Goal: Transaction & Acquisition: Download file/media

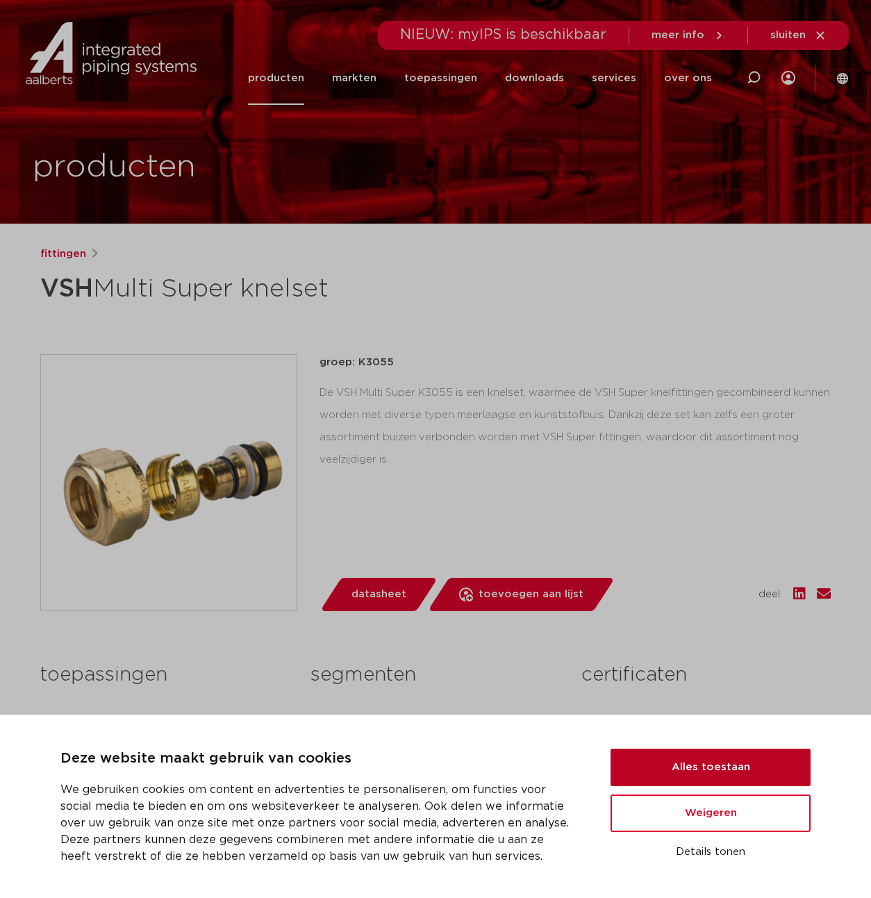
click at [697, 765] on button "Alles toestaan" at bounding box center [710, 766] width 200 height 37
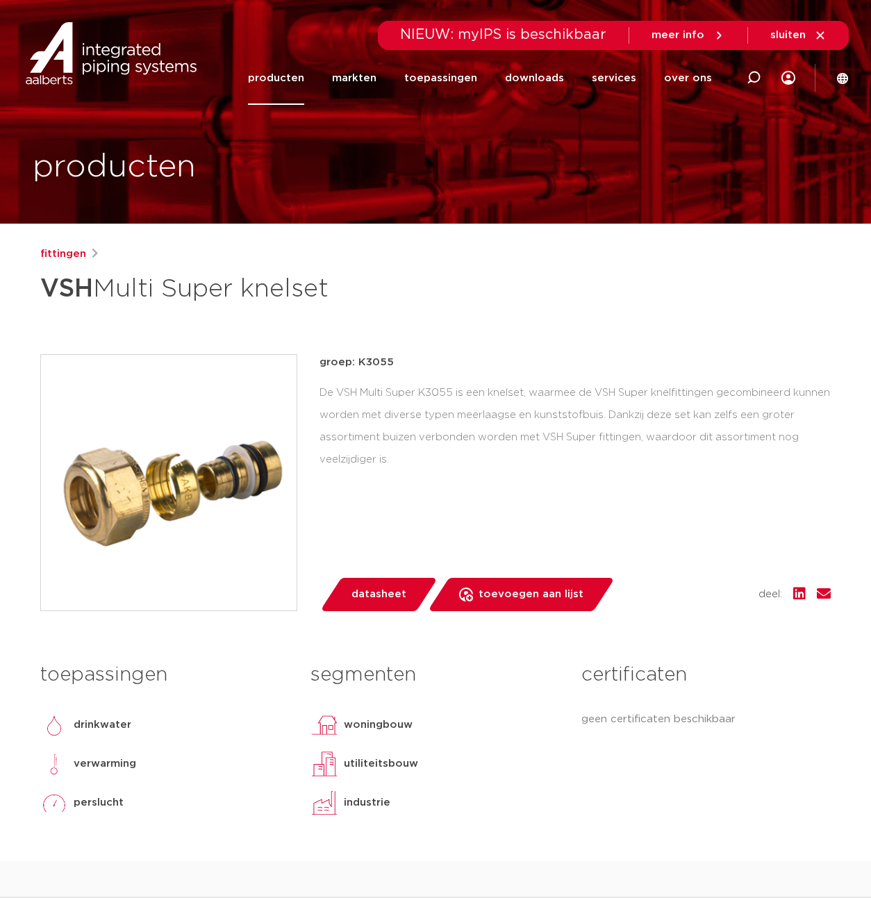
click at [380, 596] on span "datasheet" at bounding box center [378, 594] width 55 height 22
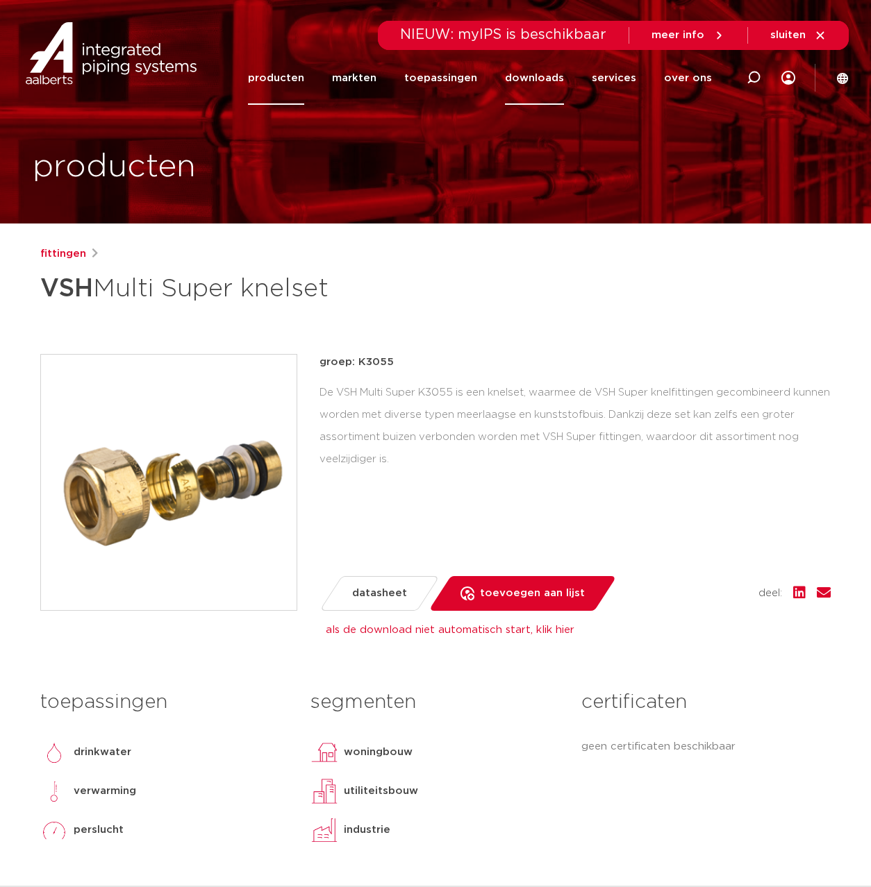
click at [541, 76] on link "downloads" at bounding box center [534, 77] width 59 height 53
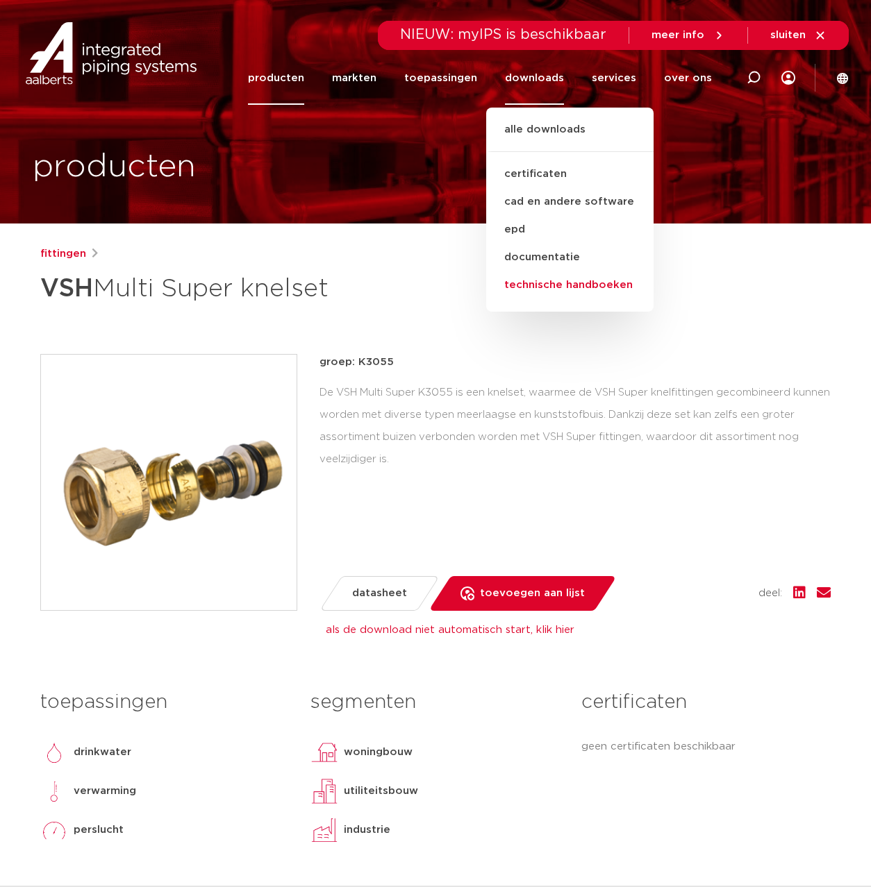
click at [544, 285] on link "technische handboeken" at bounding box center [569, 285] width 167 height 28
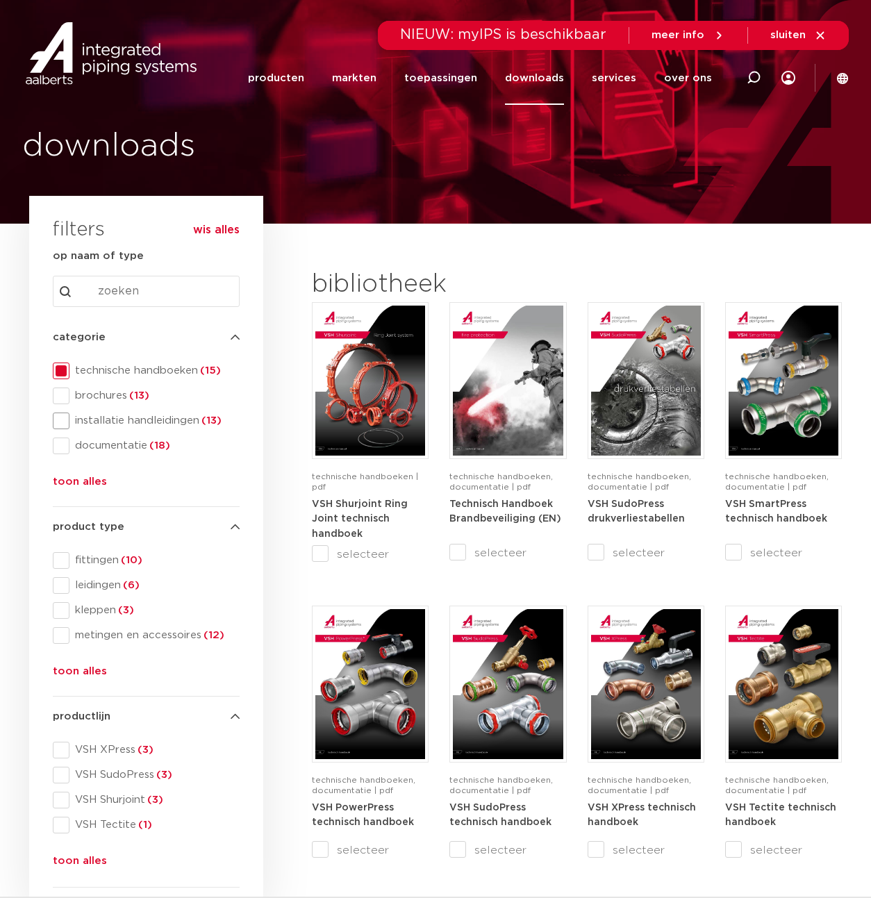
click at [62, 420] on span at bounding box center [61, 420] width 17 height 17
click at [72, 857] on button "toon alles" at bounding box center [80, 863] width 54 height 22
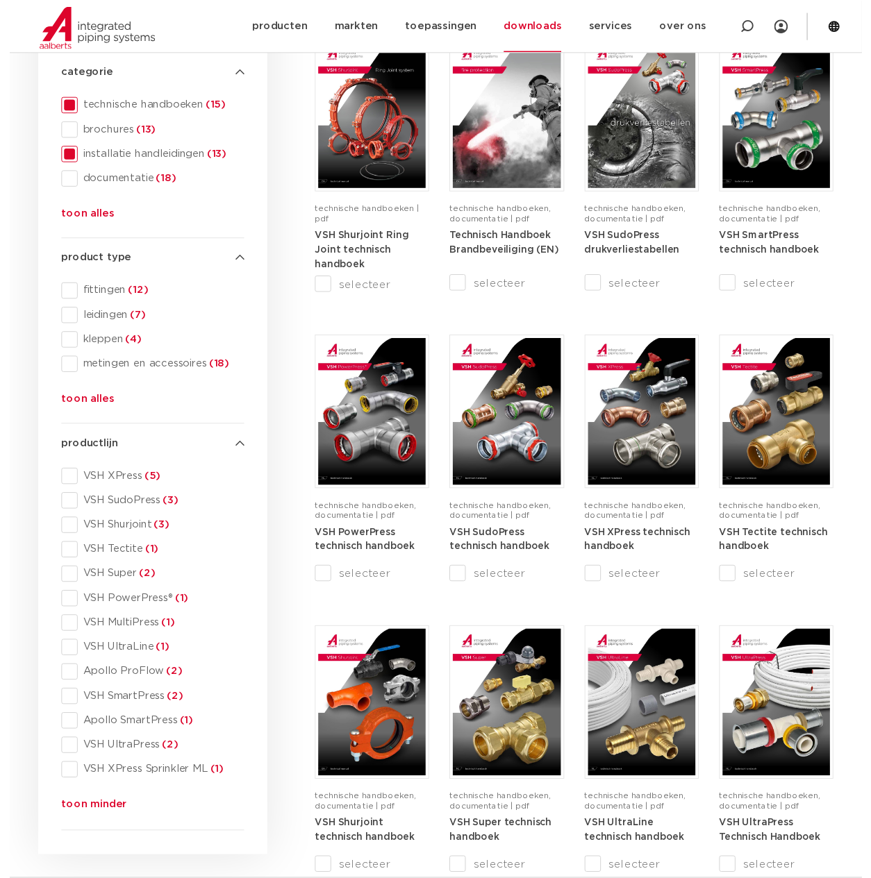
scroll to position [339, 0]
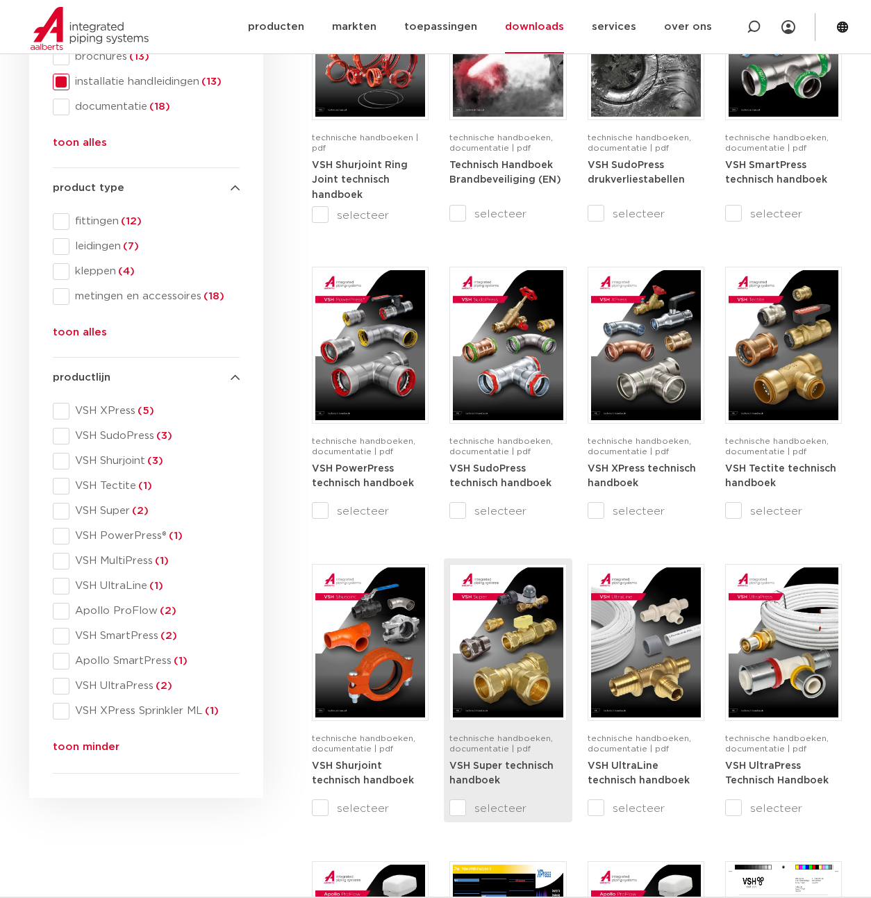
click at [489, 759] on div "VSH Super technisch handboek" at bounding box center [507, 779] width 117 height 42
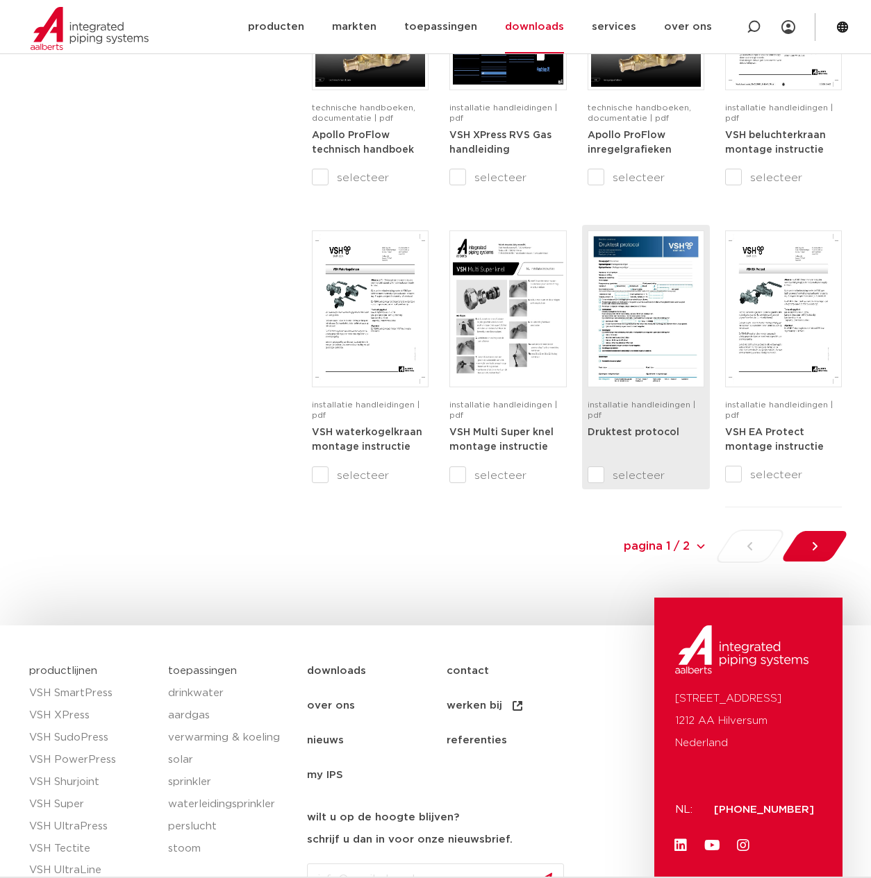
scroll to position [1397, 0]
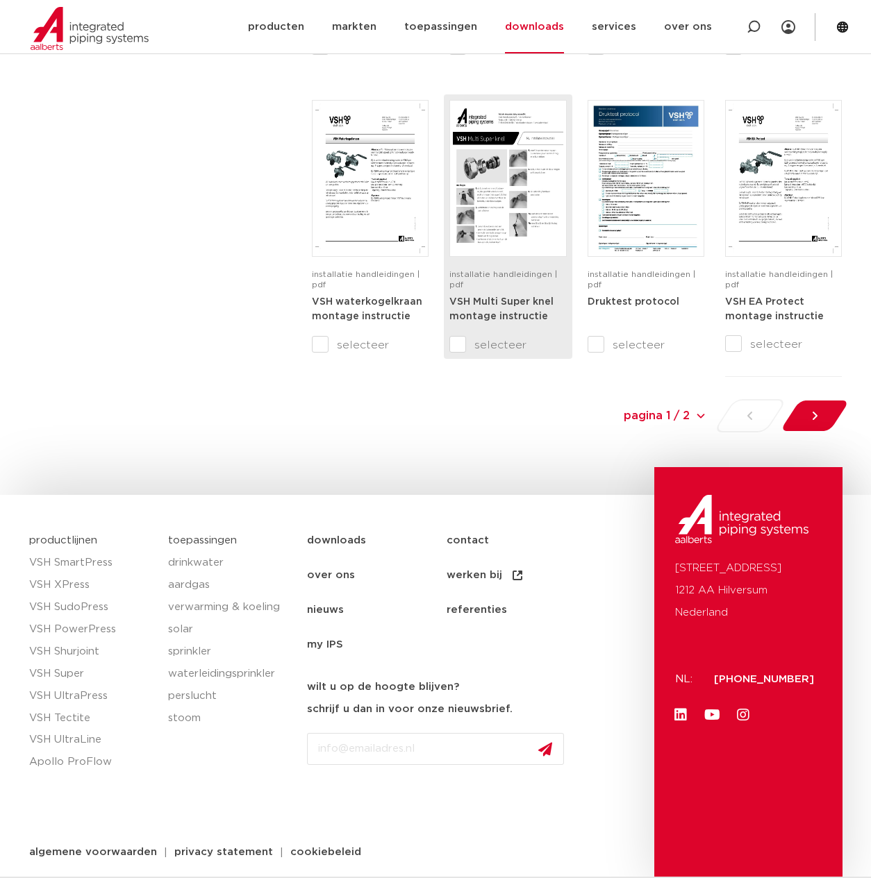
click at [462, 342] on input "selecteer" at bounding box center [478, 345] width 58 height 17
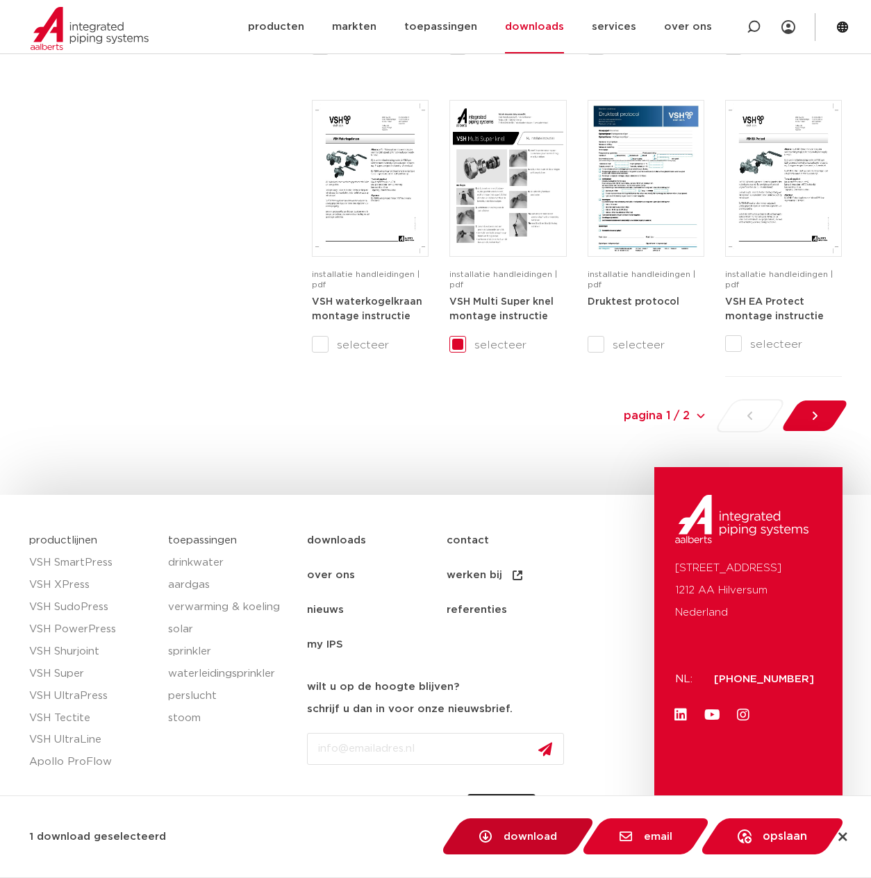
click at [531, 837] on span "download" at bounding box center [529, 837] width 53 height 10
checkbox input "false"
